Goal: Find specific page/section: Find specific page/section

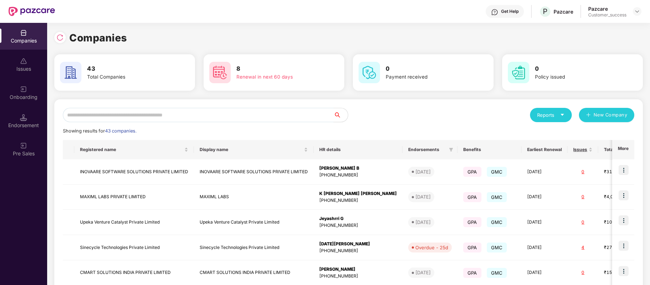
click at [159, 115] on input "text" at bounding box center [198, 115] width 271 height 14
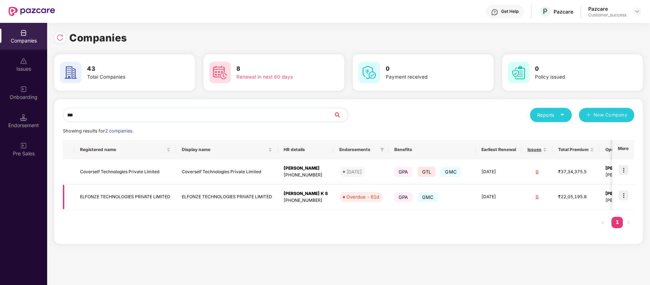
type input "***"
click at [624, 197] on img at bounding box center [624, 195] width 10 height 10
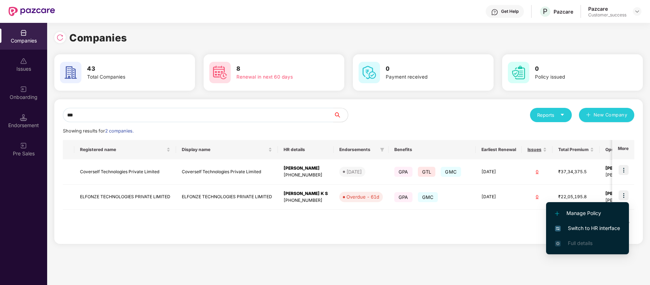
click at [613, 226] on span "Switch to HR interface" at bounding box center [587, 228] width 65 height 8
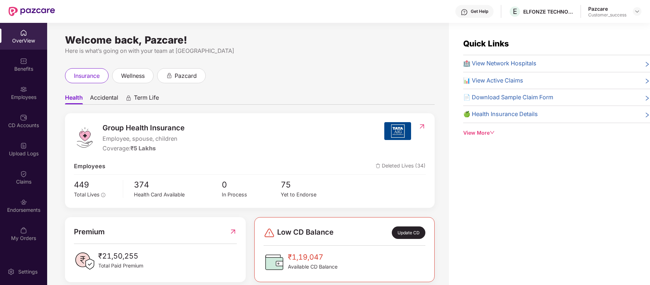
click at [31, 131] on div "CD Accounts" at bounding box center [23, 121] width 47 height 27
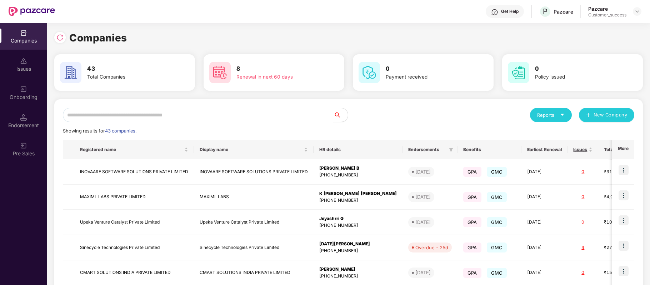
click at [190, 118] on input "text" at bounding box center [198, 115] width 271 height 14
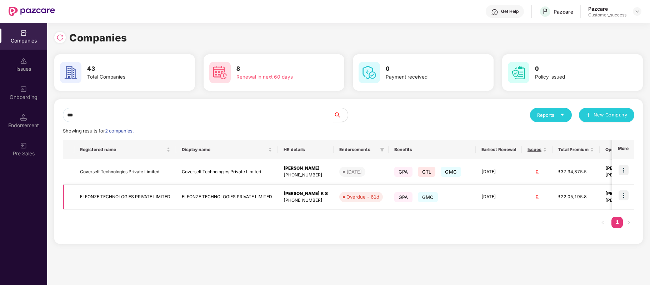
type input "***"
click at [149, 197] on td "ELFONZE TECHNOLOGIES PRIVATE LIMITED" at bounding box center [125, 197] width 102 height 25
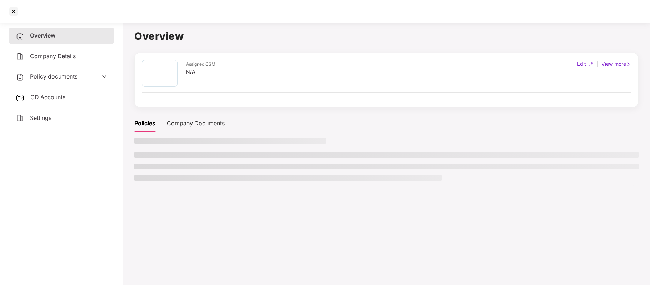
click at [61, 79] on span "Policy documents" at bounding box center [54, 76] width 48 height 7
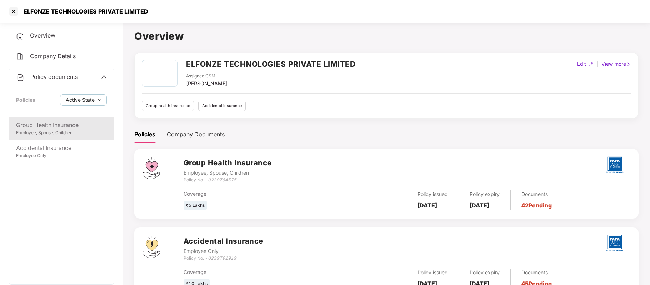
click at [56, 134] on div "Employee, Spouse, Children" at bounding box center [61, 133] width 91 height 7
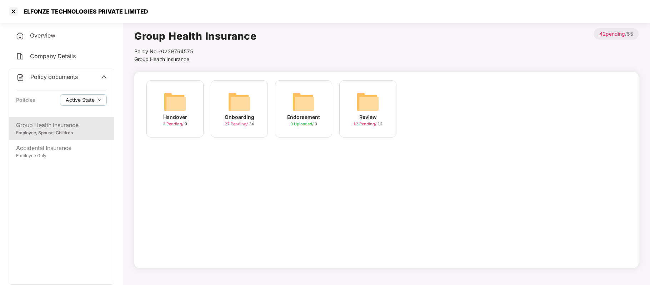
click at [241, 116] on div "Onboarding" at bounding box center [240, 117] width 30 height 8
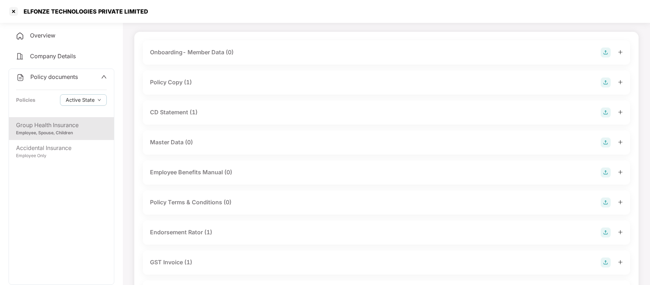
scroll to position [40, 0]
click at [184, 84] on div "Policy Copy (1)" at bounding box center [171, 82] width 42 height 9
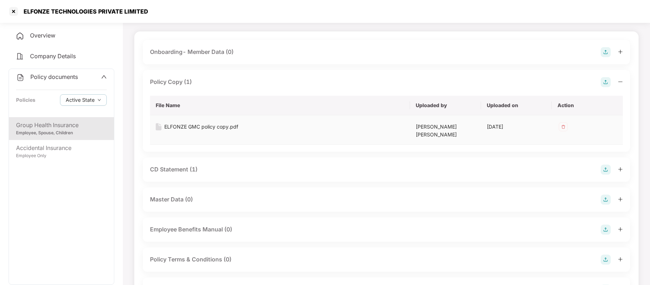
scroll to position [116, 0]
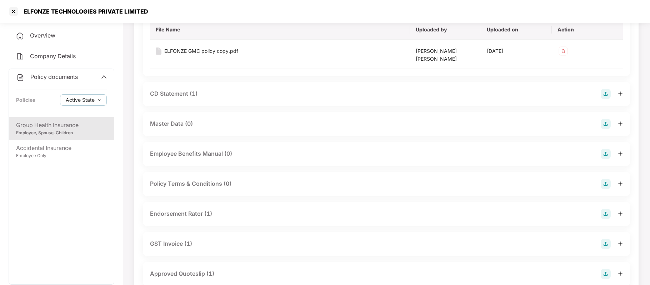
click at [191, 89] on div "CD Statement (1)" at bounding box center [174, 93] width 48 height 9
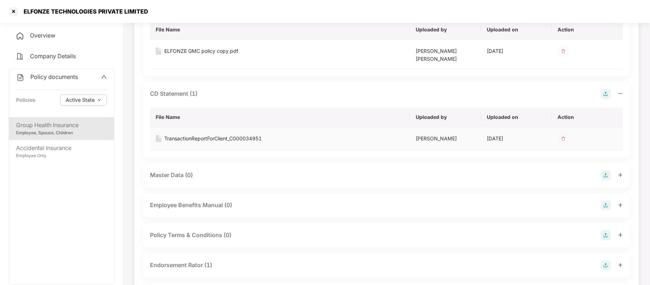
click at [199, 135] on div "TransactionReportForClient_C000034951" at bounding box center [213, 139] width 98 height 8
click at [15, 12] on div at bounding box center [13, 11] width 11 height 11
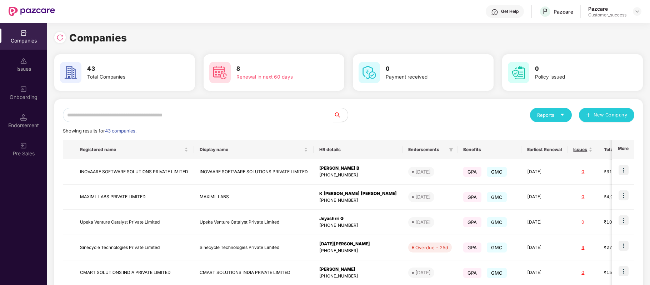
scroll to position [0, 0]
click at [165, 119] on input "text" at bounding box center [198, 115] width 271 height 14
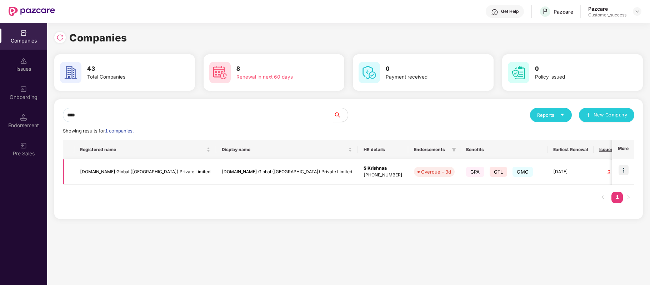
type input "****"
click at [626, 172] on img at bounding box center [624, 170] width 10 height 10
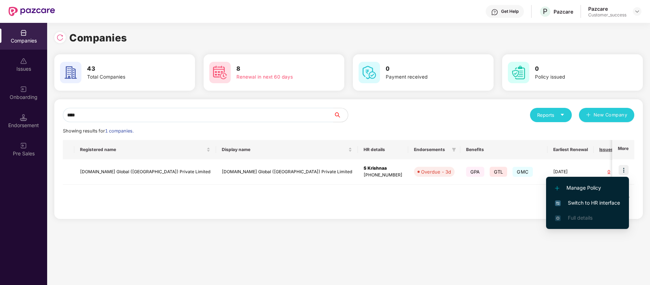
click at [607, 202] on span "Switch to HR interface" at bounding box center [587, 203] width 65 height 8
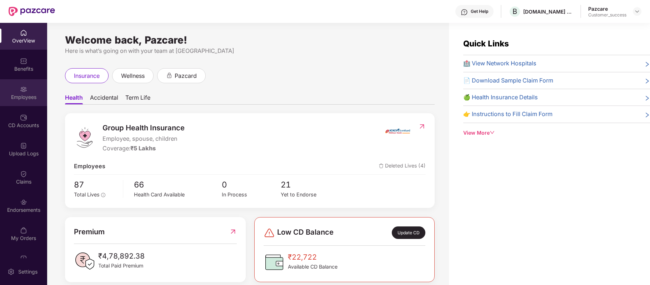
click at [27, 91] on div "Employees" at bounding box center [23, 92] width 47 height 27
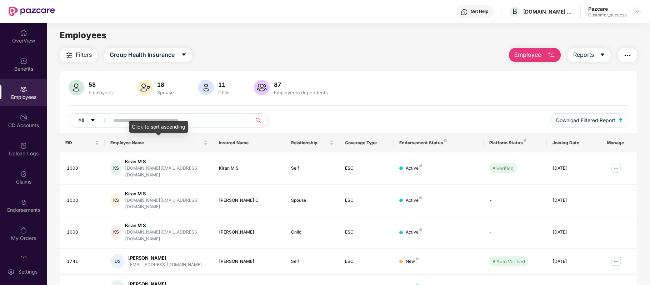
click at [137, 122] on div "Click to sort ascending" at bounding box center [158, 127] width 59 height 12
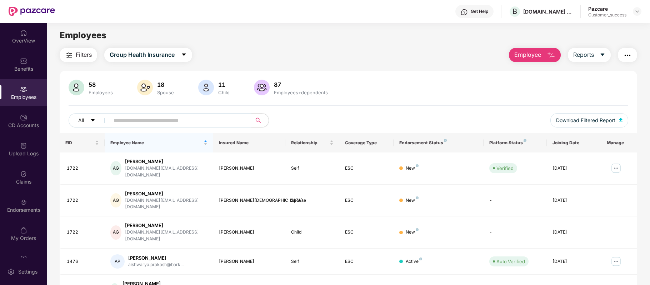
click at [125, 120] on input "text" at bounding box center [178, 120] width 128 height 11
paste input "**********"
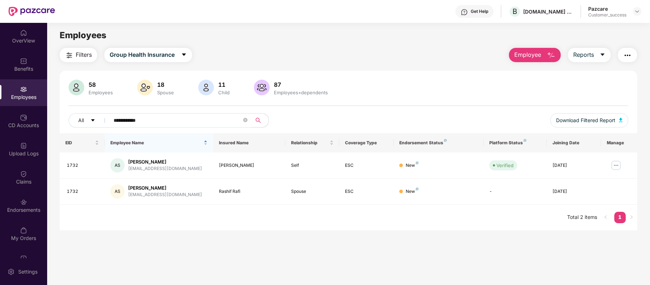
type input "**********"
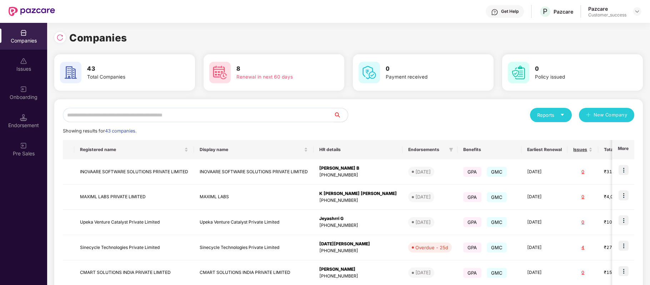
click at [156, 114] on input "text" at bounding box center [198, 115] width 271 height 14
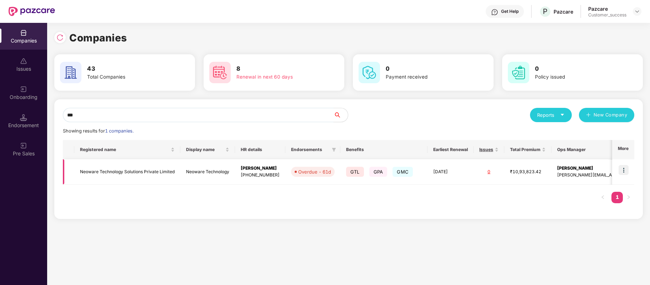
type input "***"
click at [626, 171] on img at bounding box center [624, 170] width 10 height 10
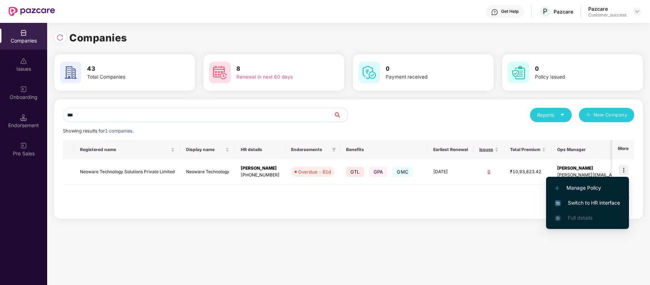
click at [610, 199] on span "Switch to HR interface" at bounding box center [587, 203] width 65 height 8
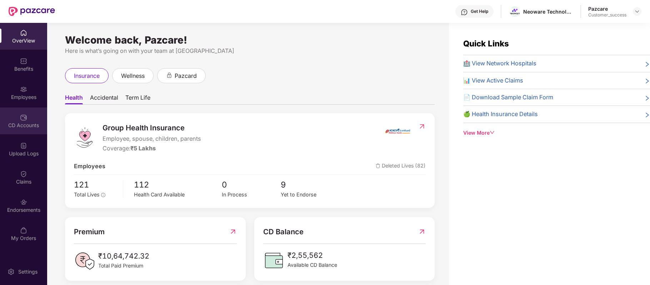
click at [24, 127] on div "CD Accounts" at bounding box center [23, 125] width 47 height 7
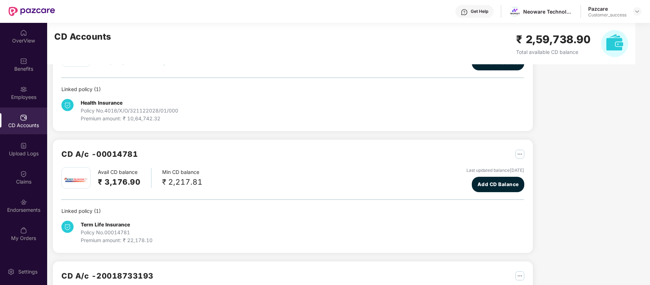
scroll to position [56, 0]
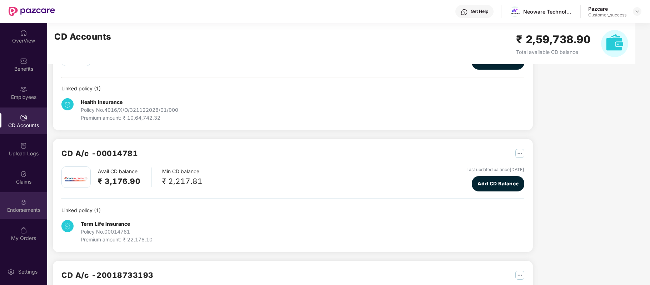
click at [25, 202] on img at bounding box center [23, 202] width 7 height 7
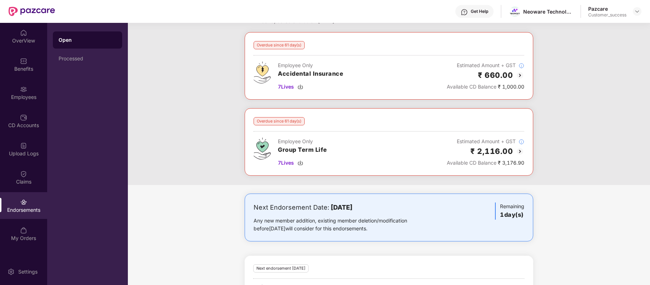
scroll to position [0, 0]
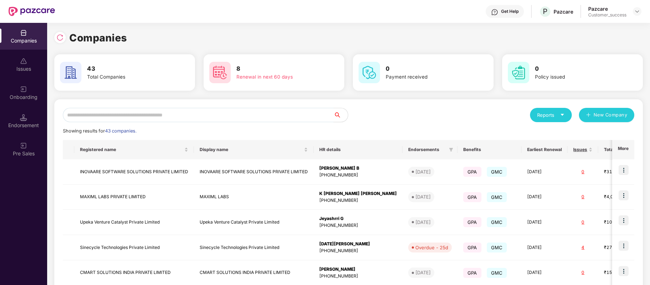
click at [149, 113] on input "text" at bounding box center [198, 115] width 271 height 14
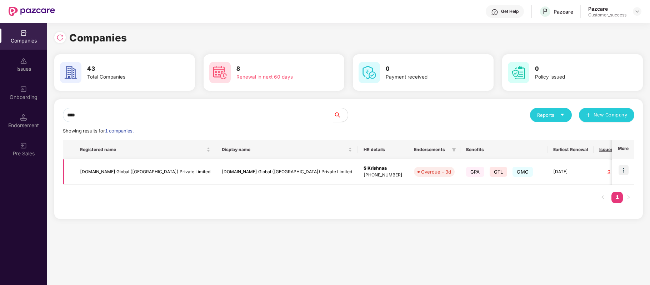
type input "****"
click at [625, 170] on img at bounding box center [624, 170] width 10 height 10
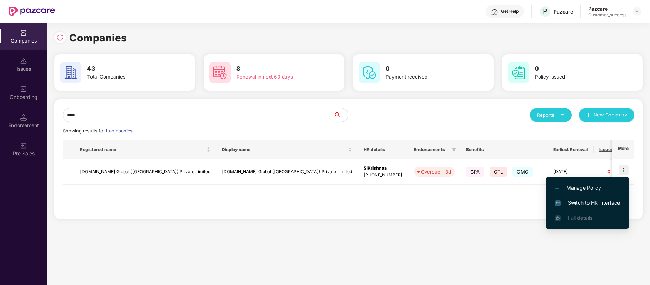
click at [608, 199] on span "Switch to HR interface" at bounding box center [587, 203] width 65 height 8
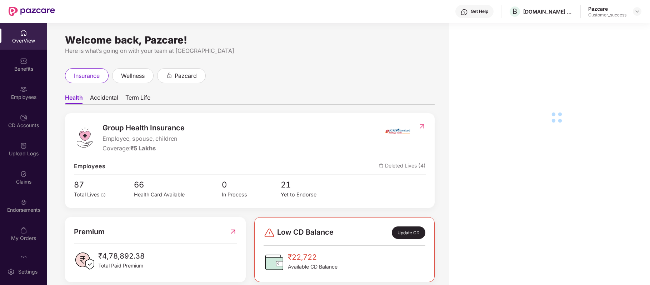
click at [21, 90] on img at bounding box center [23, 89] width 7 height 7
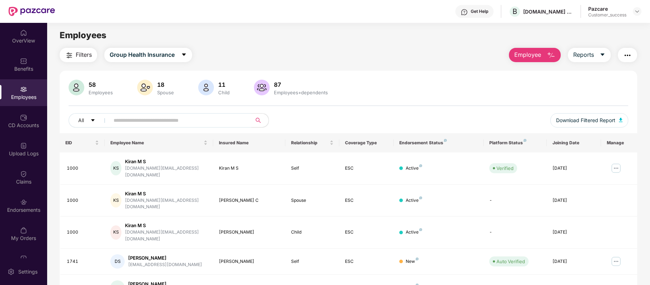
click at [203, 122] on input "text" at bounding box center [178, 120] width 128 height 11
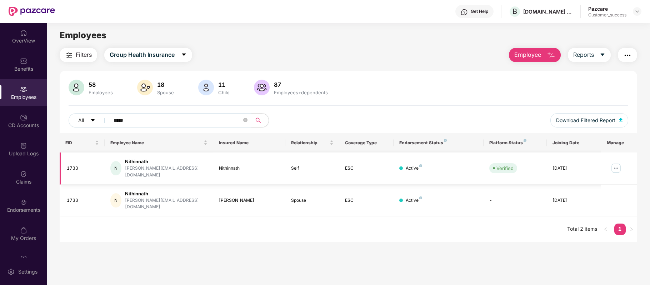
type input "*****"
click at [617, 165] on img at bounding box center [616, 168] width 11 height 11
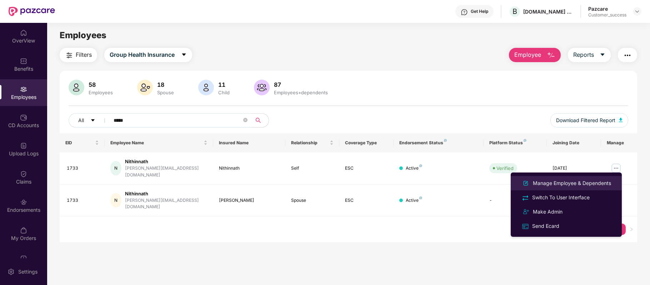
click at [601, 183] on div "Manage Employee & Dependents" at bounding box center [572, 183] width 81 height 8
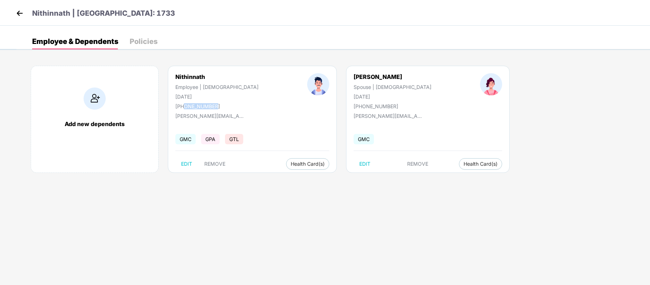
drag, startPoint x: 217, startPoint y: 105, endPoint x: 185, endPoint y: 105, distance: 31.4
click at [185, 105] on div "Nithinnath Employee | [DEMOGRAPHIC_DATA] [DATE] [PHONE_NUMBER]" at bounding box center [217, 91] width 132 height 36
copy div "8088936771"
click at [291, 166] on span "Health Card(s)" at bounding box center [308, 164] width 34 height 4
click at [263, 175] on span "Health Insurance(ESC)" at bounding box center [279, 179] width 63 height 8
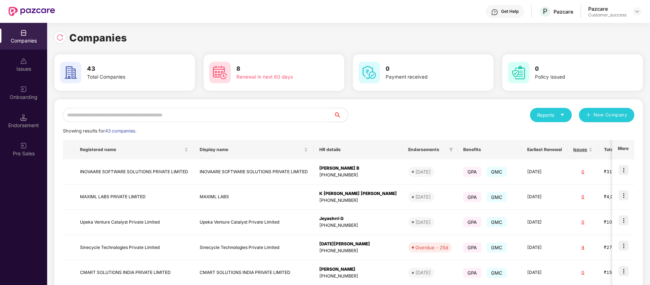
click at [149, 114] on input "text" at bounding box center [198, 115] width 271 height 14
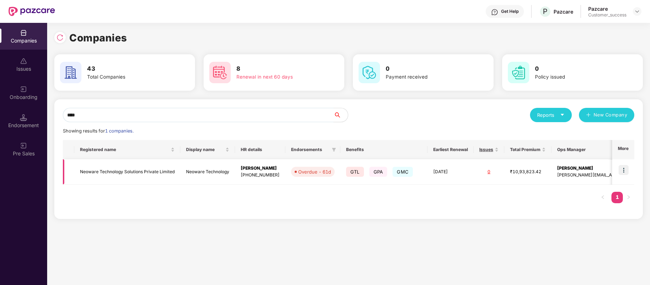
type input "****"
click at [626, 169] on img at bounding box center [624, 170] width 10 height 10
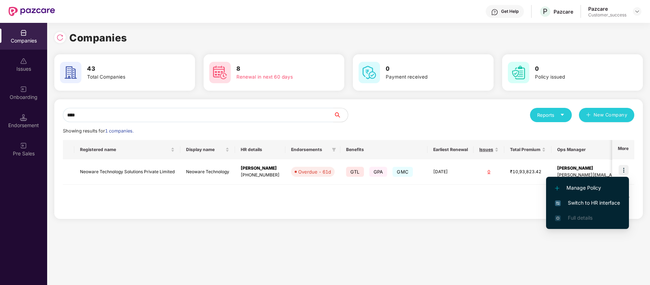
click at [608, 206] on span "Switch to HR interface" at bounding box center [587, 203] width 65 height 8
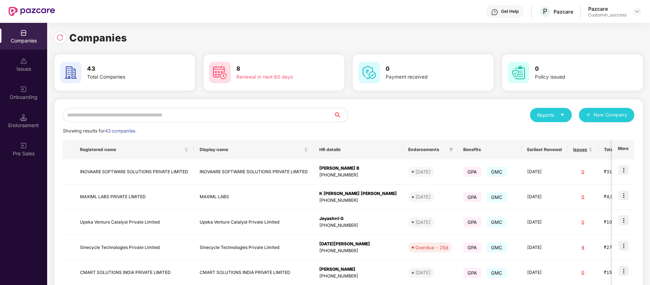
click at [172, 115] on input "text" at bounding box center [198, 115] width 271 height 14
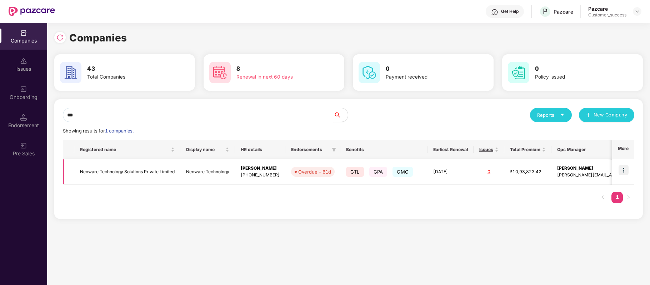
type input "***"
click at [630, 169] on td at bounding box center [623, 171] width 22 height 25
click at [626, 168] on img at bounding box center [624, 170] width 10 height 10
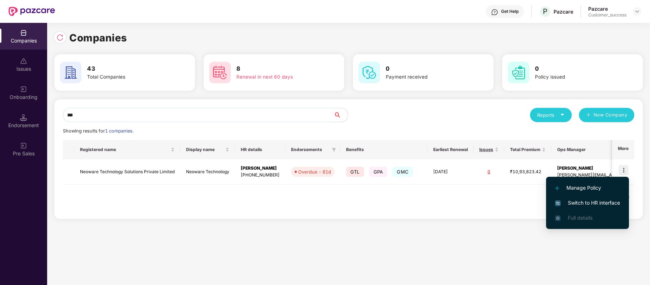
click at [611, 201] on span "Switch to HR interface" at bounding box center [587, 203] width 65 height 8
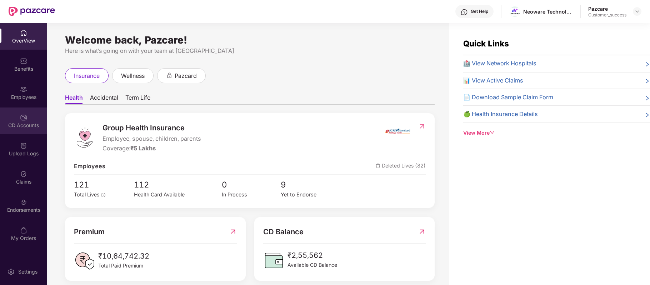
click at [26, 124] on div "CD Accounts" at bounding box center [23, 125] width 47 height 7
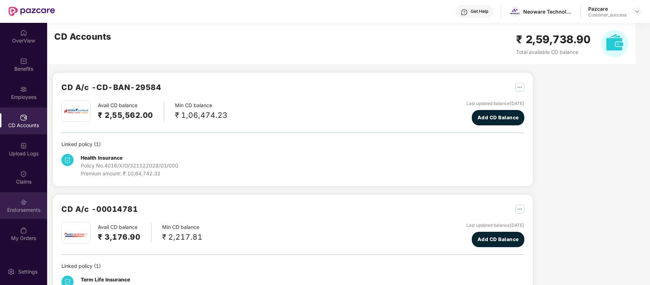
click at [28, 203] on div "Endorsements" at bounding box center [23, 205] width 47 height 27
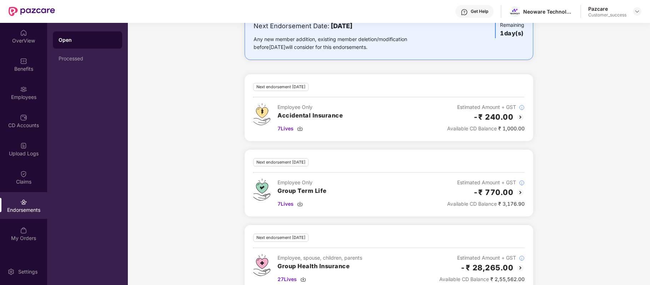
scroll to position [229, 0]
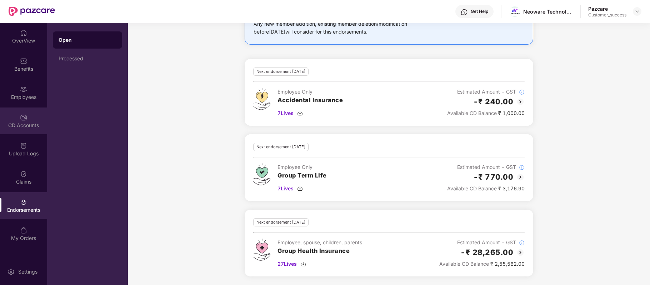
click at [19, 114] on div "CD Accounts" at bounding box center [23, 121] width 47 height 27
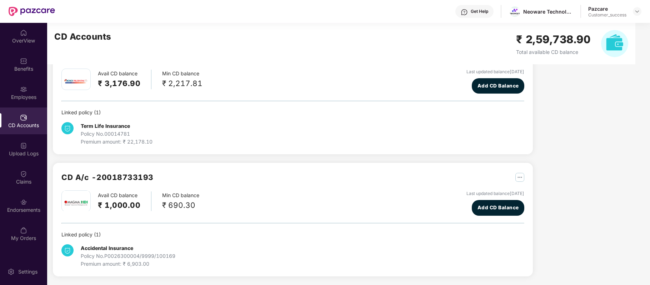
scroll to position [0, 0]
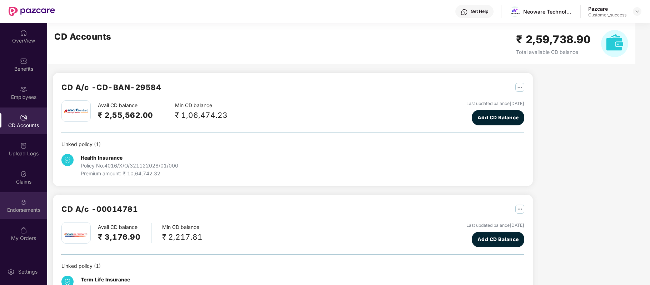
click at [27, 204] on div "Endorsements" at bounding box center [23, 205] width 47 height 27
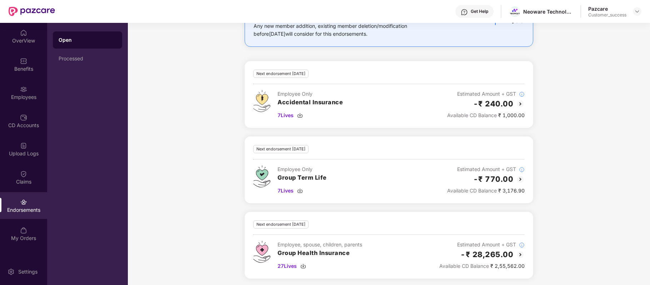
scroll to position [229, 0]
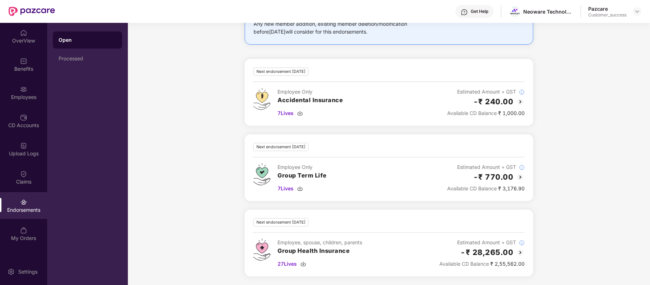
click at [518, 255] on img at bounding box center [520, 252] width 9 height 9
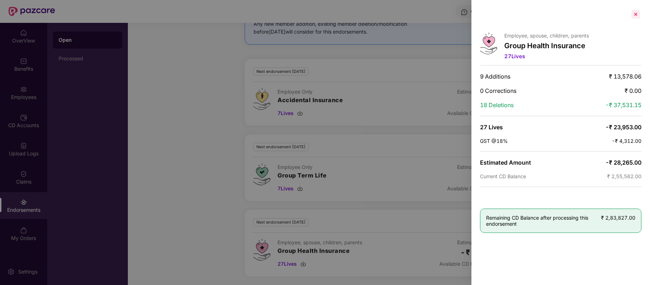
click at [639, 18] on div at bounding box center [635, 14] width 11 height 11
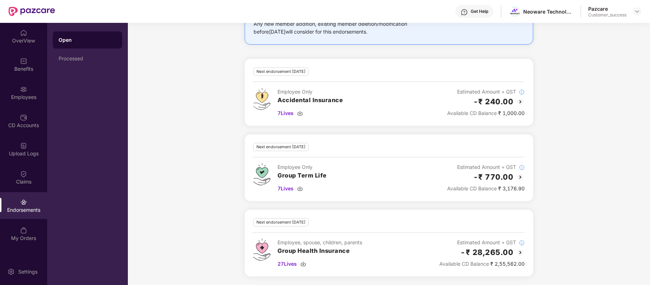
click at [522, 250] on img at bounding box center [520, 252] width 9 height 9
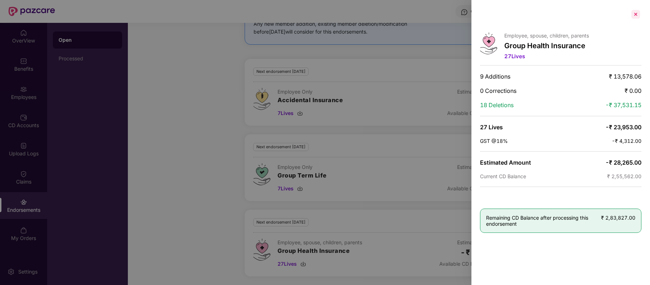
click at [638, 16] on div at bounding box center [635, 14] width 11 height 11
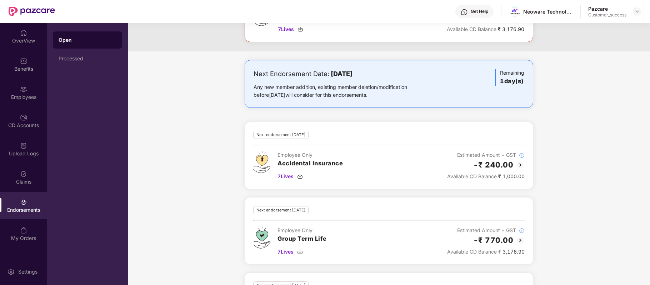
scroll to position [162, 0]
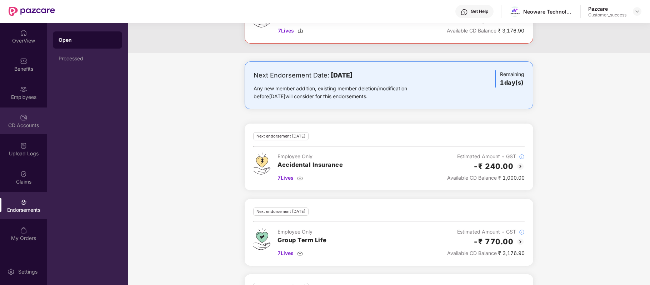
click at [29, 123] on div "CD Accounts" at bounding box center [23, 125] width 47 height 7
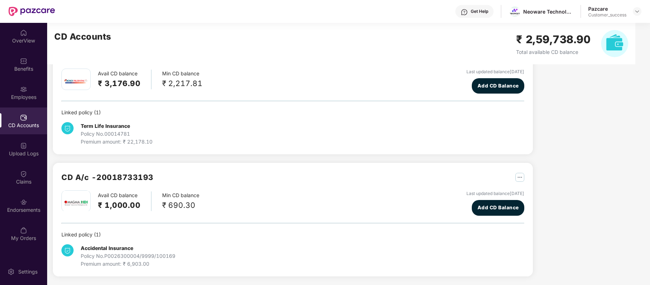
scroll to position [0, 0]
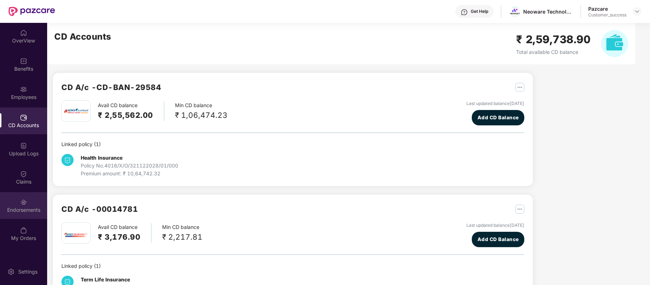
click at [26, 206] on div "Endorsements" at bounding box center [23, 205] width 47 height 27
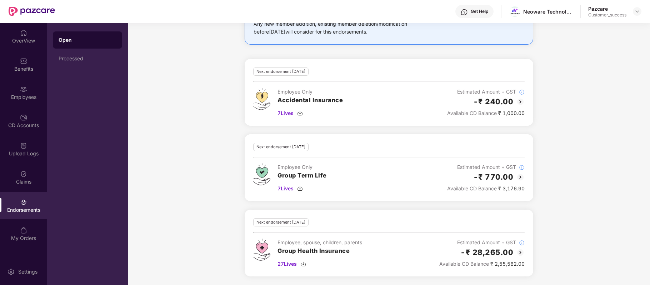
scroll to position [229, 0]
click at [288, 264] on span "27 Lives" at bounding box center [287, 264] width 19 height 8
click at [519, 253] on img at bounding box center [520, 252] width 9 height 9
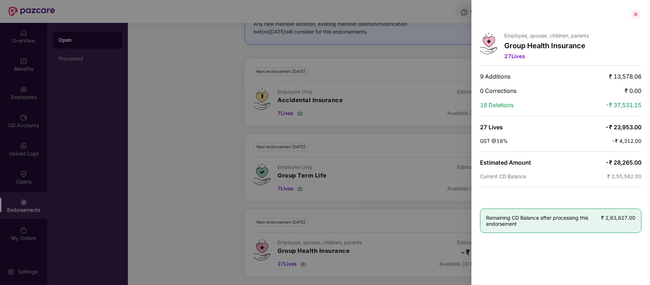
click at [636, 16] on div at bounding box center [635, 14] width 11 height 11
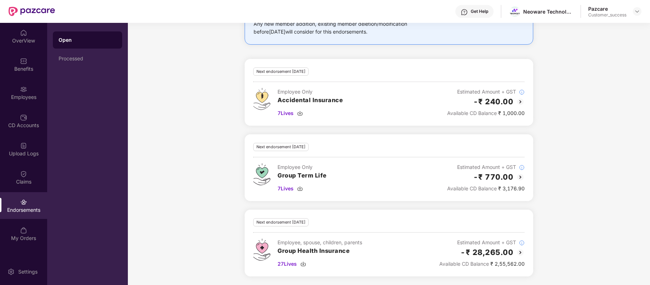
click at [352, 234] on div "Next endorsement [DATE] Employee, spouse, children, parents Group Health Insura…" at bounding box center [389, 243] width 272 height 50
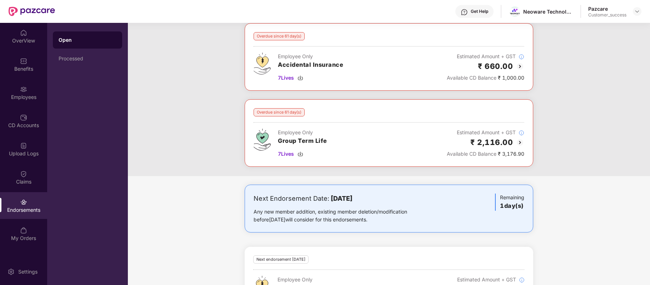
scroll to position [0, 0]
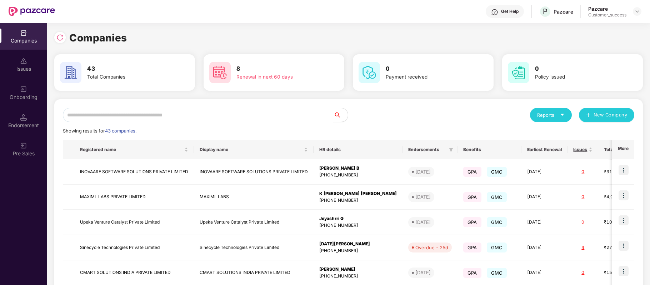
click at [192, 114] on input "text" at bounding box center [198, 115] width 271 height 14
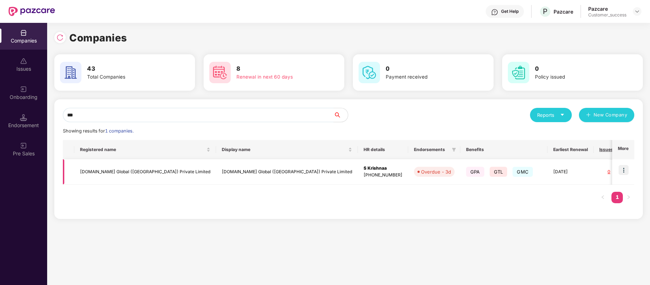
type input "***"
click at [623, 170] on img at bounding box center [624, 170] width 10 height 10
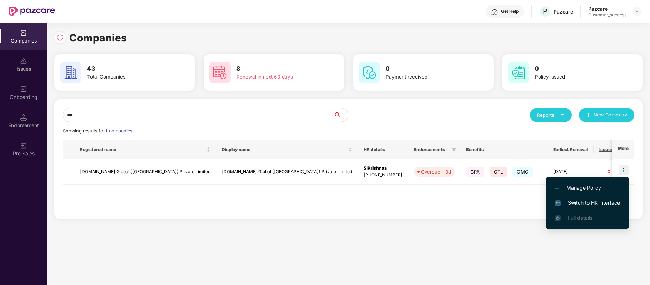
click at [614, 202] on span "Switch to HR interface" at bounding box center [587, 203] width 65 height 8
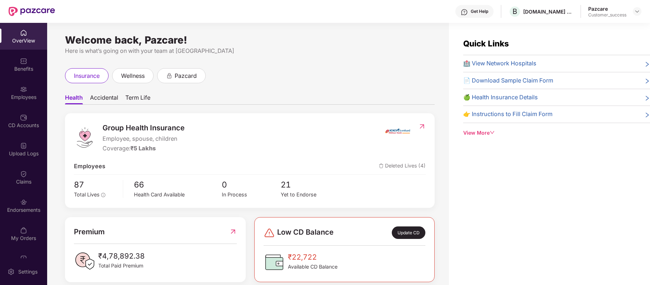
click at [19, 98] on div "Employees" at bounding box center [23, 97] width 47 height 7
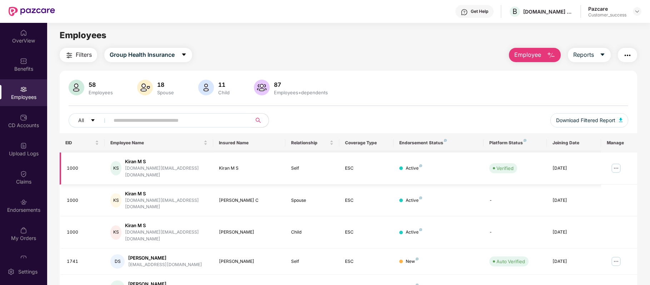
click at [615, 167] on img at bounding box center [616, 168] width 11 height 11
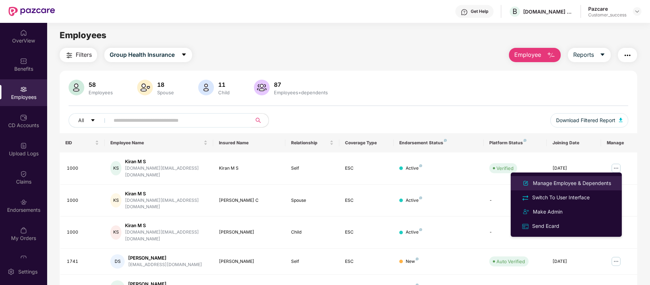
click at [582, 183] on div "Manage Employee & Dependents" at bounding box center [572, 183] width 81 height 8
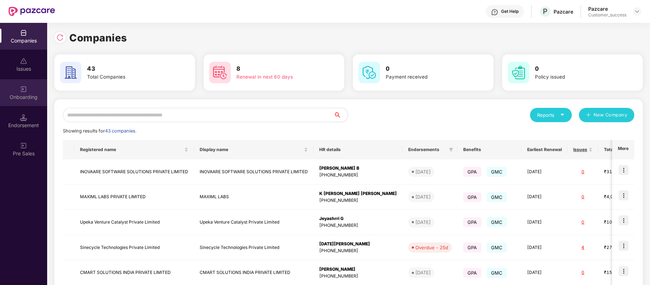
click at [30, 91] on div "Onboarding" at bounding box center [23, 92] width 47 height 27
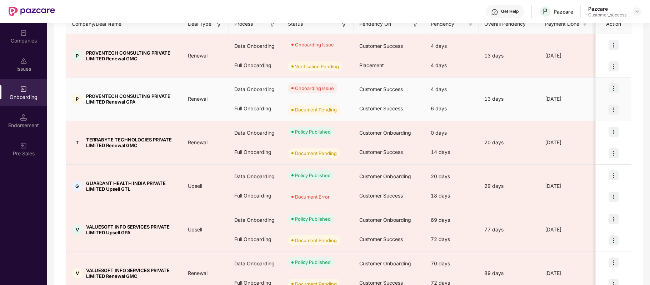
scroll to position [104, 0]
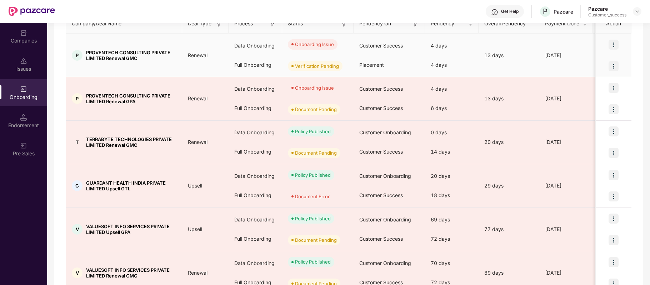
click at [169, 74] on td "P PROVENTECH CONSULTING PRIVATE LIMITED Renewal GMC" at bounding box center [124, 56] width 116 height 44
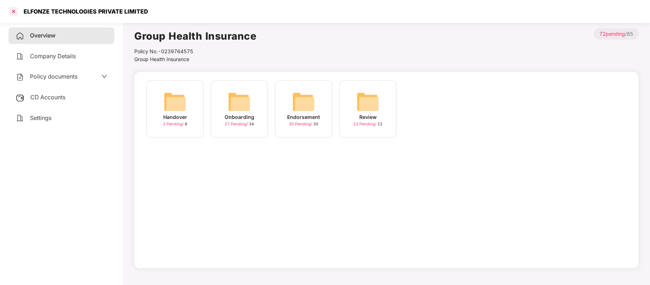
click at [16, 11] on div at bounding box center [13, 11] width 11 height 11
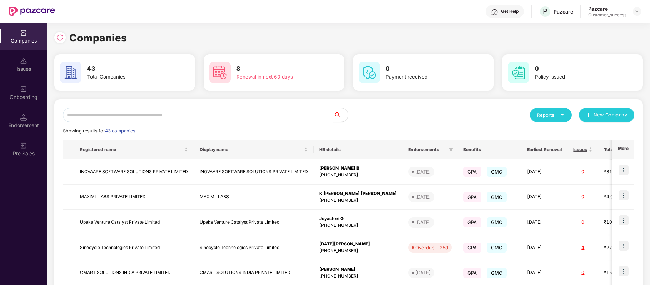
click at [124, 113] on input "text" at bounding box center [198, 115] width 271 height 14
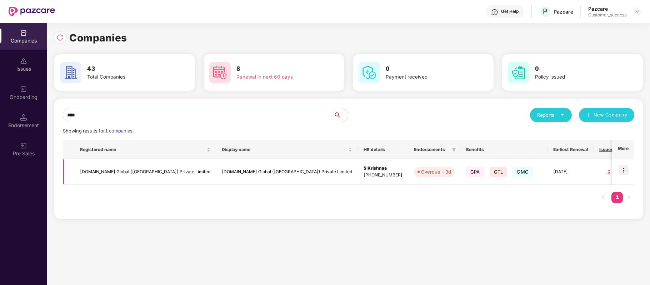
type input "****"
click at [622, 170] on img at bounding box center [624, 170] width 10 height 10
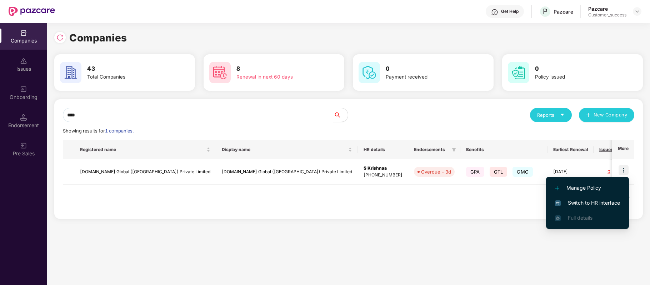
click at [611, 202] on span "Switch to HR interface" at bounding box center [587, 203] width 65 height 8
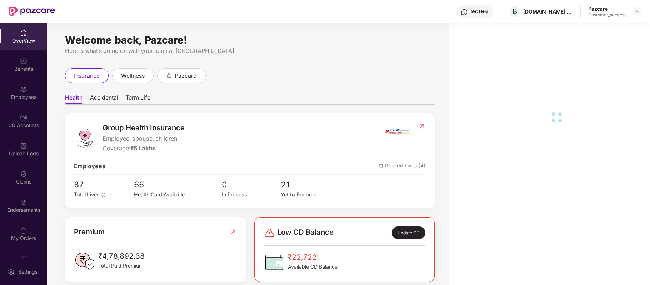
click at [24, 92] on div "Employees" at bounding box center [23, 92] width 47 height 27
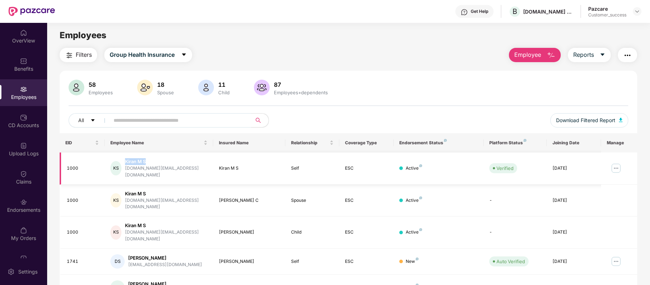
drag, startPoint x: 127, startPoint y: 161, endPoint x: 151, endPoint y: 161, distance: 23.6
click at [151, 161] on div "KS Kiran M S [DOMAIN_NAME][EMAIL_ADDRESS][DOMAIN_NAME]" at bounding box center [158, 168] width 97 height 20
copy div "Kiran M S"
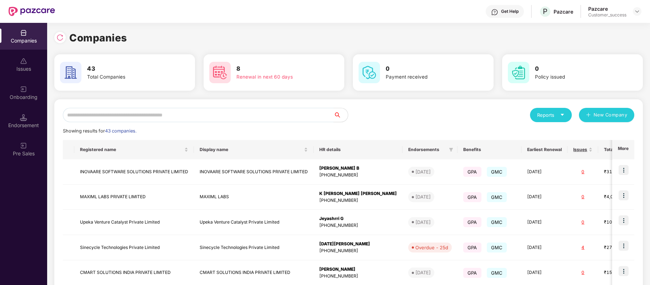
click at [194, 114] on input "text" at bounding box center [198, 115] width 271 height 14
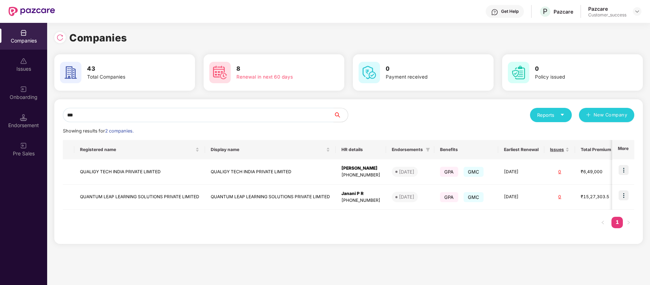
click at [122, 118] on input "***" at bounding box center [198, 115] width 271 height 14
type input "*"
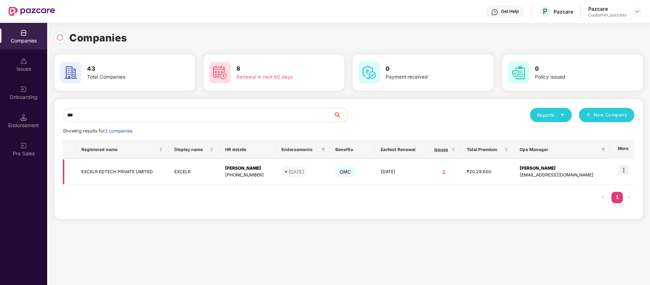
type input "***"
click at [625, 172] on img at bounding box center [624, 170] width 10 height 10
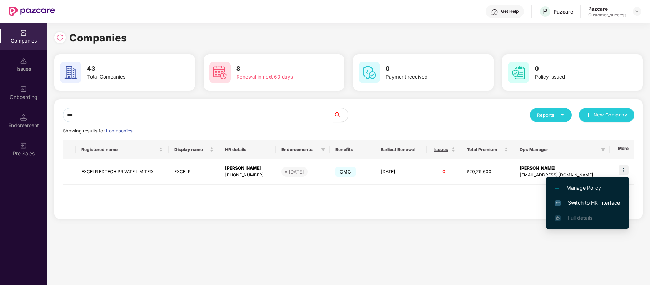
click at [610, 207] on span "Switch to HR interface" at bounding box center [587, 203] width 65 height 8
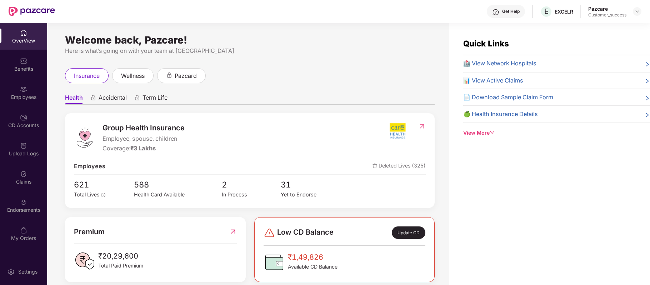
click at [23, 66] on div "Benefits" at bounding box center [23, 68] width 47 height 7
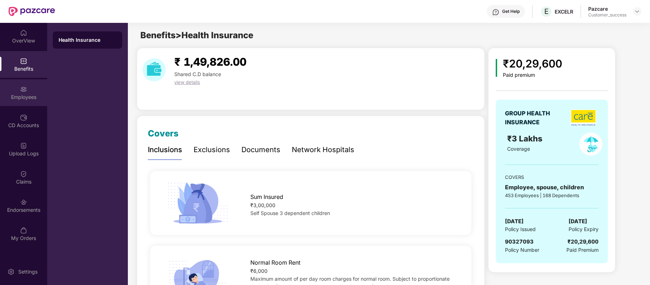
click at [29, 90] on div "Employees" at bounding box center [23, 92] width 47 height 27
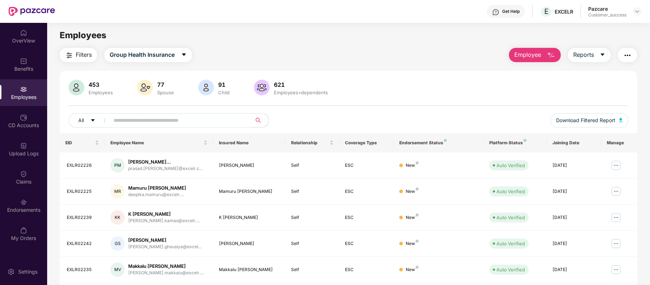
click at [183, 113] on span at bounding box center [178, 120] width 147 height 14
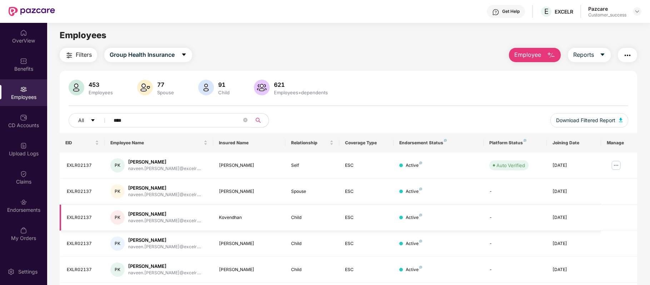
scroll to position [50, 0]
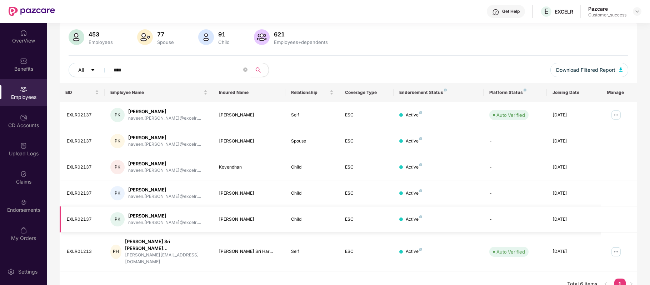
type input "****"
click at [616, 117] on img at bounding box center [616, 114] width 11 height 11
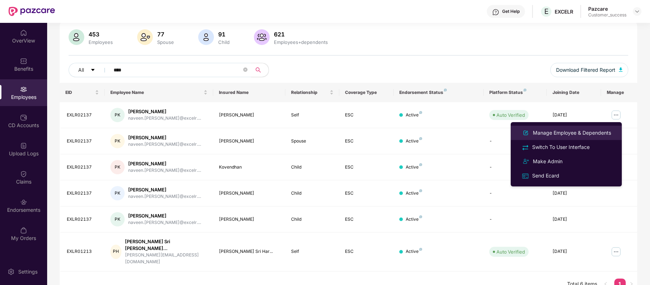
click at [593, 132] on div "Manage Employee & Dependents" at bounding box center [572, 133] width 81 height 8
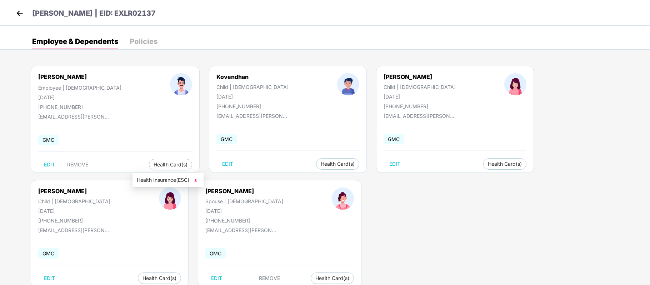
click at [165, 179] on span "Health Insurance(ESC)" at bounding box center [168, 180] width 63 height 8
click at [321, 164] on span "Health Card(s)" at bounding box center [338, 164] width 34 height 4
click at [292, 172] on div "Health Insurance(ESC)" at bounding box center [305, 179] width 71 height 14
click at [294, 177] on span "Health Insurance(ESC)" at bounding box center [305, 179] width 63 height 8
click at [488, 165] on span "Health Card(s)" at bounding box center [505, 164] width 34 height 4
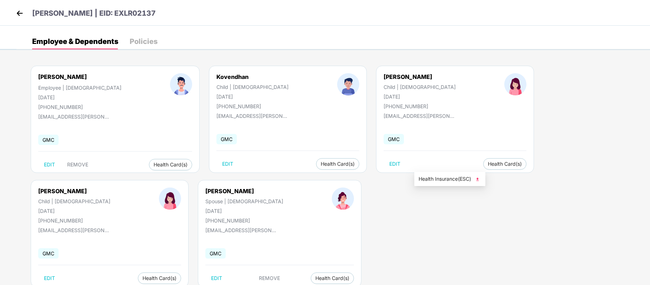
click at [439, 182] on span "Health Insurance(ESC)" at bounding box center [450, 179] width 63 height 8
click at [177, 277] on span "Health Card(s)" at bounding box center [160, 279] width 34 height 4
click at [568, 180] on span "Health Insurance(ESC)" at bounding box center [587, 179] width 63 height 8
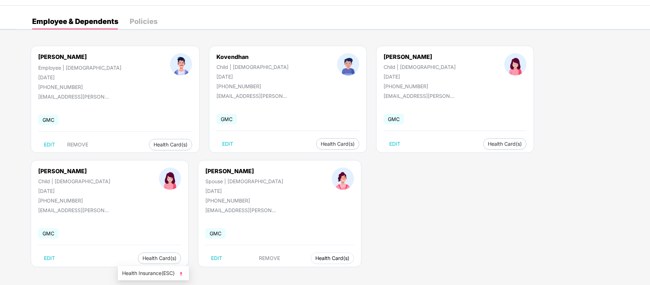
click at [311, 256] on button "Health Card(s)" at bounding box center [332, 258] width 43 height 11
click at [146, 276] on span "Health Insurance(ESC)" at bounding box center [153, 273] width 63 height 8
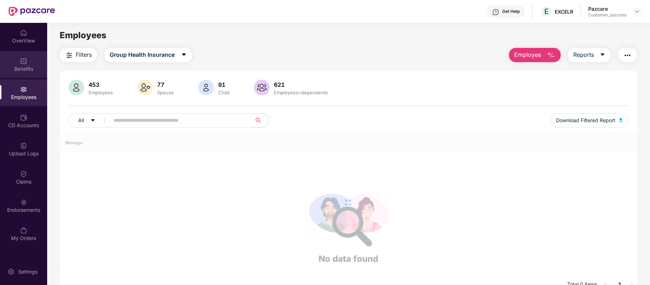
click at [30, 66] on div "Benefits" at bounding box center [23, 68] width 47 height 7
